Goal: Navigation & Orientation: Find specific page/section

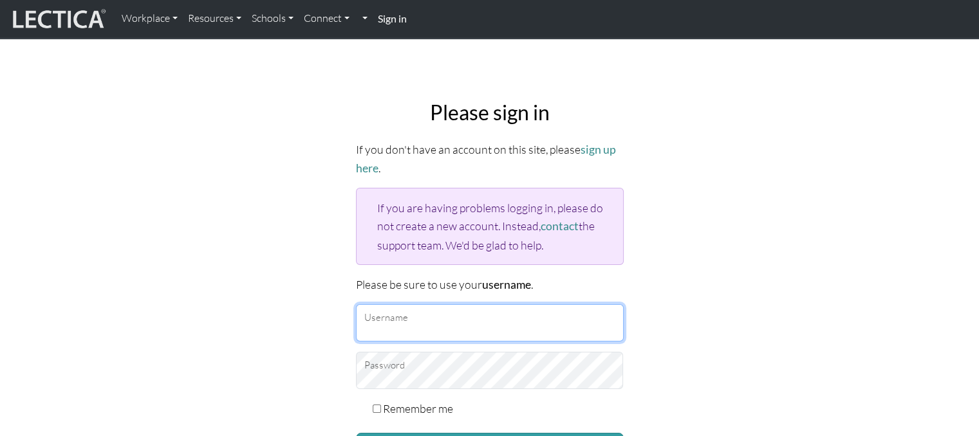
click at [381, 328] on input "Username" at bounding box center [490, 322] width 268 height 37
type input "Atenea"
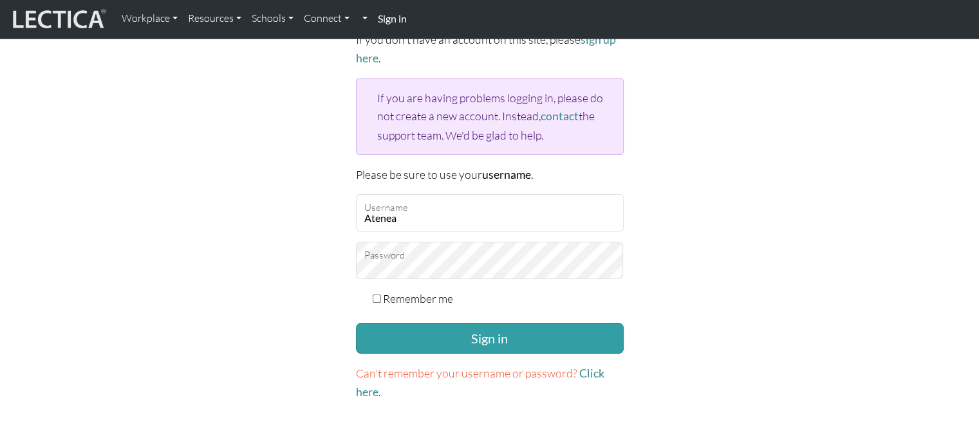
scroll to position [111, 0]
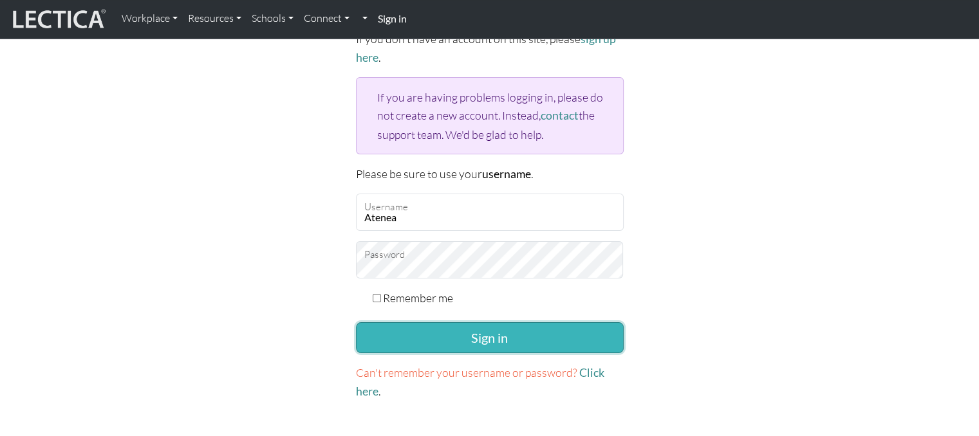
click at [478, 344] on button "Sign in" at bounding box center [490, 337] width 268 height 31
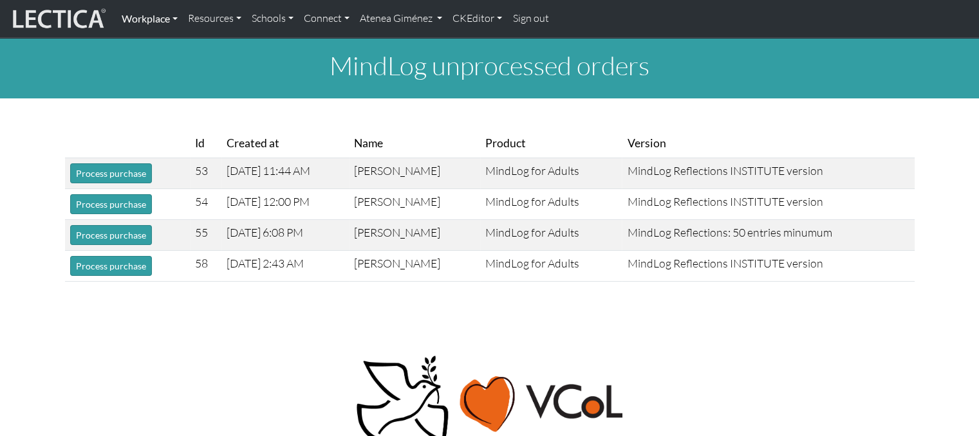
click at [164, 12] on link "Workplace" at bounding box center [149, 18] width 66 height 27
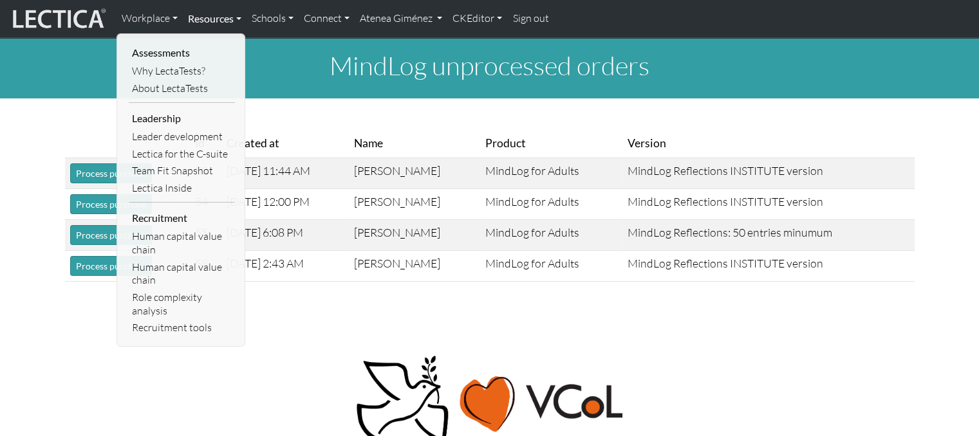
click at [227, 25] on link "Resources" at bounding box center [215, 18] width 64 height 27
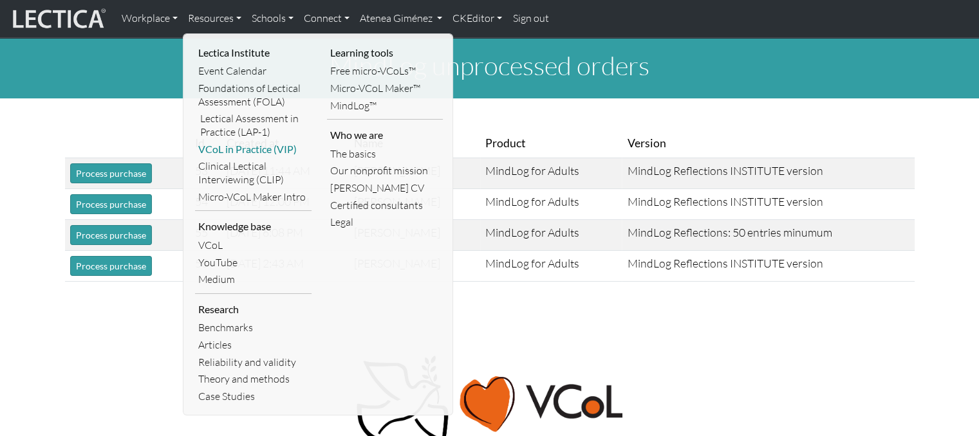
click at [255, 148] on link "VCoL in Practice (VIP)" at bounding box center [253, 149] width 116 height 17
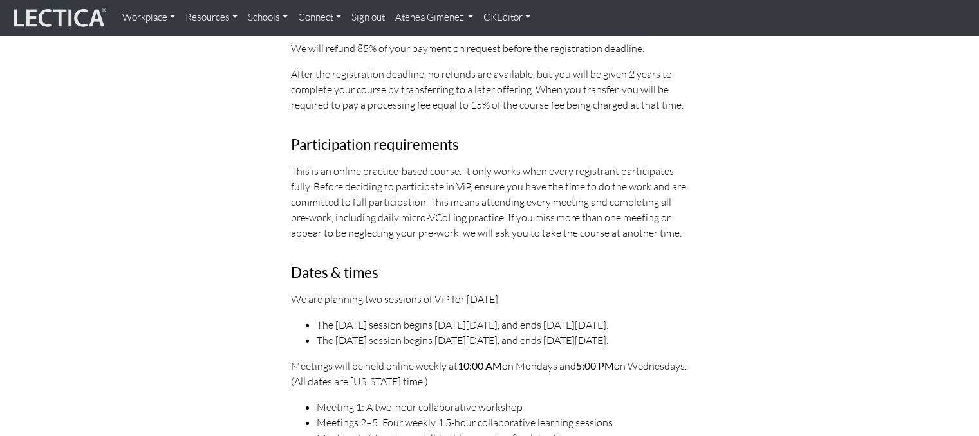
scroll to position [3781, 0]
